Goal: Information Seeking & Learning: Learn about a topic

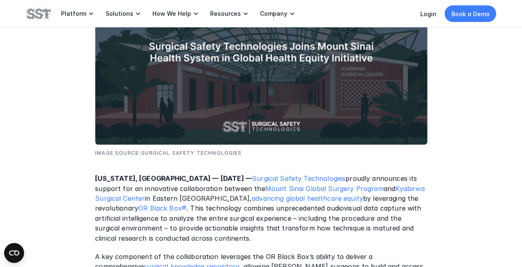
scroll to position [249, 0]
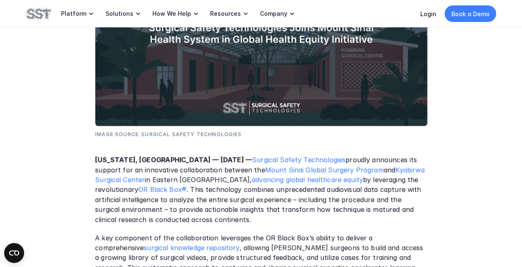
drag, startPoint x: 392, startPoint y: 178, endPoint x: 114, endPoint y: 195, distance: 278.6
click at [114, 195] on p "[US_STATE], [GEOGRAPHIC_DATA] — [DATE] — Surgical Safety Technologies proudly a…" at bounding box center [261, 190] width 332 height 70
click at [115, 193] on p "[US_STATE], [GEOGRAPHIC_DATA] — [DATE] — Surgical Safety Technologies proudly a…" at bounding box center [261, 190] width 332 height 70
click at [391, 175] on p "[US_STATE], [GEOGRAPHIC_DATA] — [DATE] — Surgical Safety Technologies proudly a…" at bounding box center [261, 190] width 332 height 70
drag, startPoint x: 391, startPoint y: 175, endPoint x: 393, endPoint y: 180, distance: 5.4
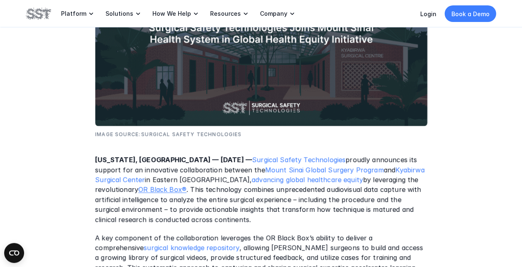
click at [393, 180] on p "[US_STATE], [GEOGRAPHIC_DATA] — [DATE] — Surgical Safety Technologies proudly a…" at bounding box center [261, 190] width 332 height 70
drag, startPoint x: 392, startPoint y: 179, endPoint x: 115, endPoint y: 188, distance: 277.0
click at [115, 188] on p "[US_STATE], [GEOGRAPHIC_DATA] — [DATE] — Surgical Safety Technologies proudly a…" at bounding box center [261, 190] width 332 height 70
drag, startPoint x: 115, startPoint y: 188, endPoint x: 100, endPoint y: 193, distance: 16.1
copy p "OR Black Box® ."
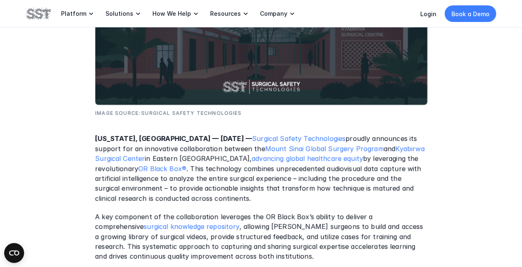
scroll to position [291, 0]
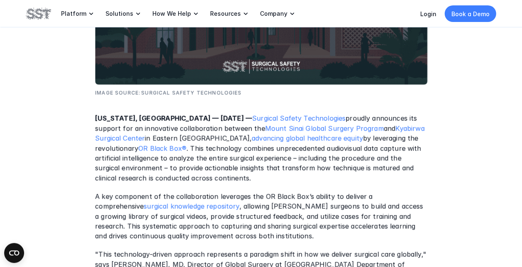
drag, startPoint x: 250, startPoint y: 148, endPoint x: 414, endPoint y: 173, distance: 165.5
click at [414, 173] on p "[US_STATE], [GEOGRAPHIC_DATA] — [DATE] — Surgical Safety Technologies proudly a…" at bounding box center [261, 149] width 332 height 70
drag, startPoint x: 414, startPoint y: 173, endPoint x: 340, endPoint y: 154, distance: 75.9
copy p "audiovisual data capture with artificial intelligence to analyze the entire sur…"
